Goal: Check status

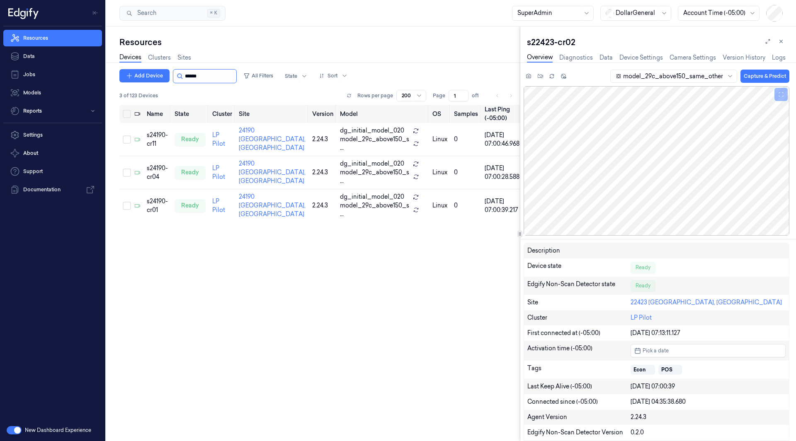
click at [190, 79] on input "string" at bounding box center [210, 76] width 50 height 13
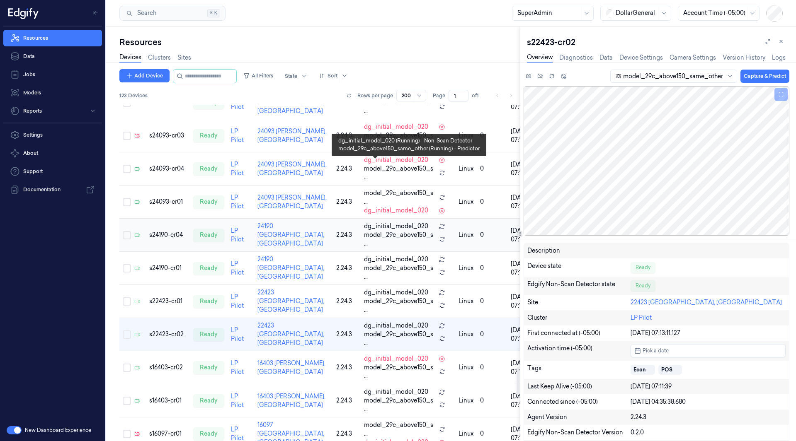
scroll to position [3085, 0]
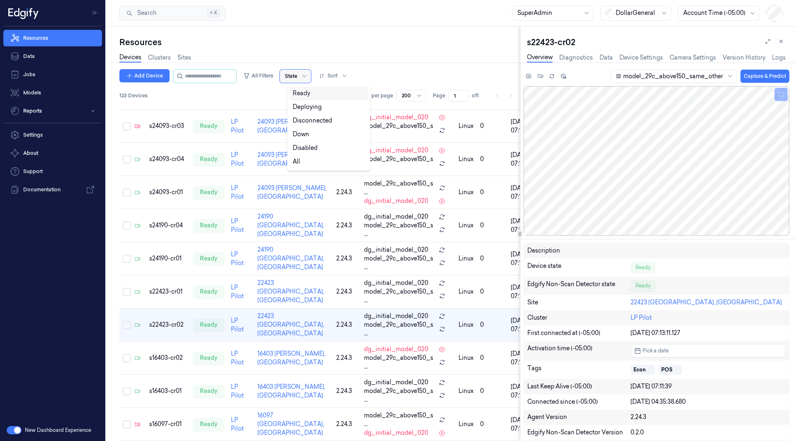
click at [294, 76] on div at bounding box center [291, 76] width 12 height 7
click at [308, 135] on div "Down" at bounding box center [301, 134] width 17 height 9
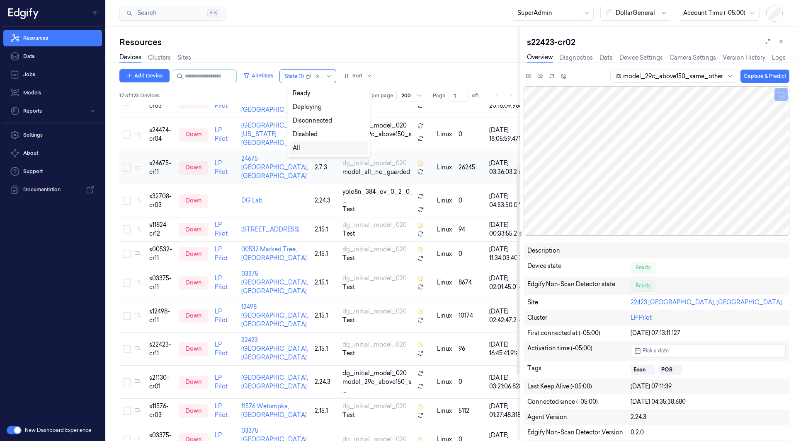
scroll to position [203, 0]
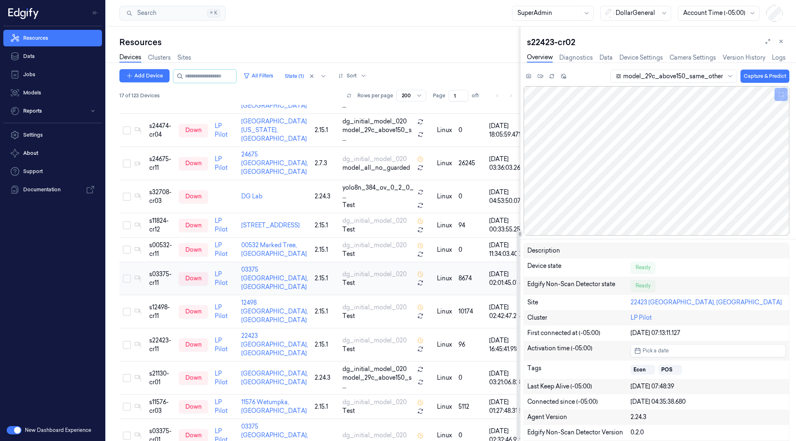
scroll to position [203, 0]
